Goal: Task Accomplishment & Management: Manage account settings

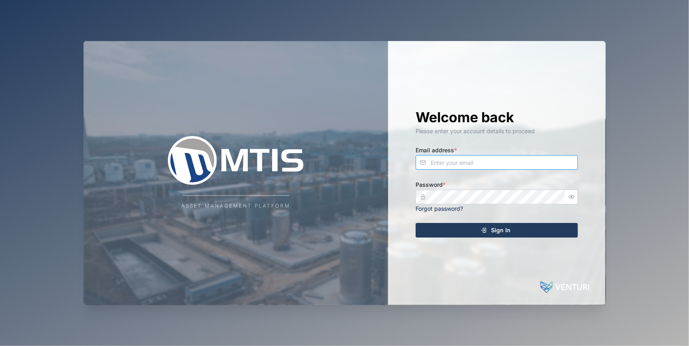
click at [500, 164] on input "Email address *" at bounding box center [497, 162] width 162 height 15
type input "j"
type input "jkliva"
click at [435, 208] on link "Forgot password?" at bounding box center [439, 208] width 47 height 7
click at [575, 195] on button "button" at bounding box center [571, 196] width 11 height 11
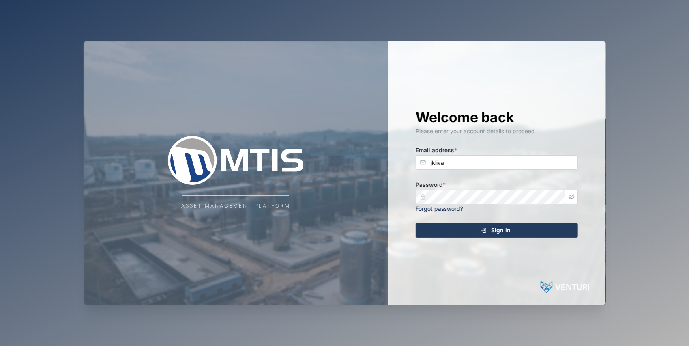
click at [511, 229] on div "Sign In" at bounding box center [495, 230] width 149 height 14
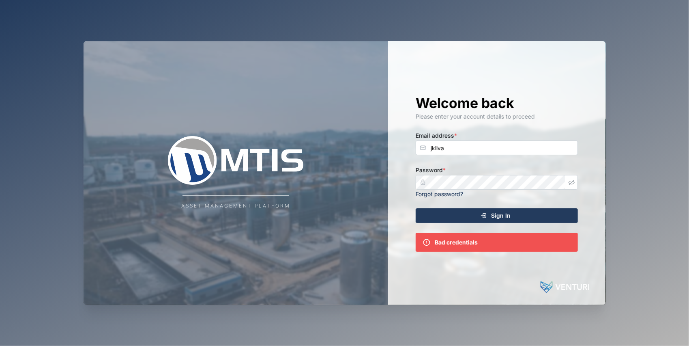
click at [509, 217] on span "Sign In" at bounding box center [500, 215] width 19 height 14
